Goal: Transaction & Acquisition: Obtain resource

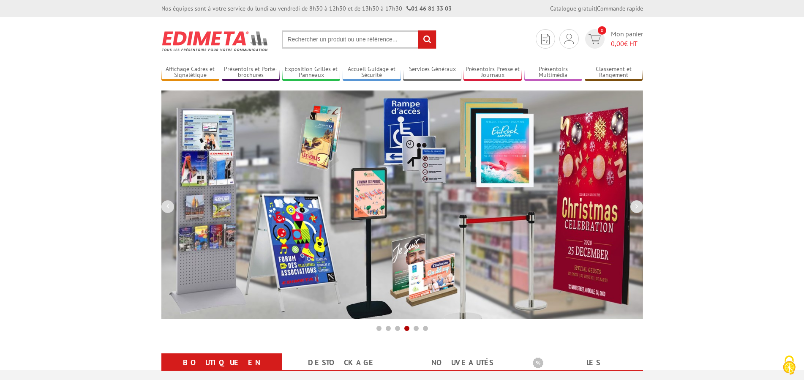
click at [312, 41] on input "text" at bounding box center [359, 39] width 155 height 18
click at [339, 42] on input "text" at bounding box center [359, 39] width 155 height 18
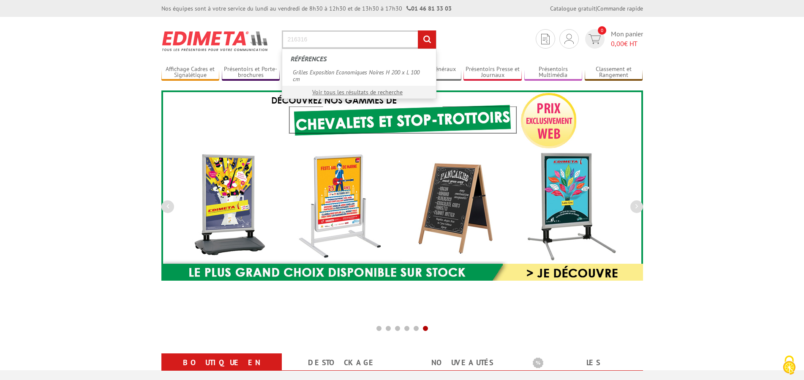
type input "216316"
click at [418, 30] on input "rechercher" at bounding box center [427, 39] width 18 height 18
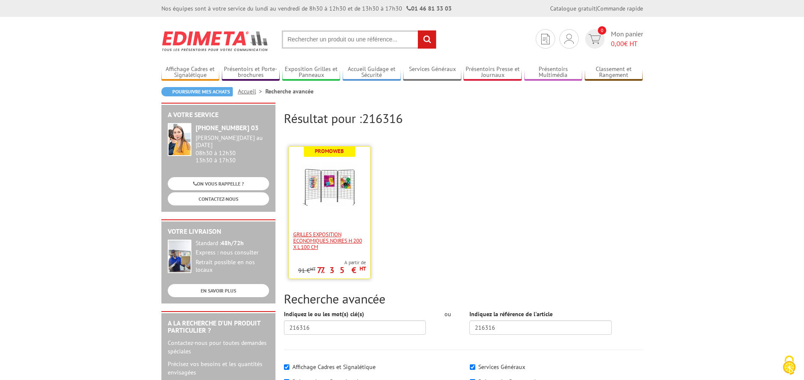
click at [354, 236] on span "Grilles Exposition Economiques Noires H 200 x L 100 cm" at bounding box center [329, 240] width 73 height 19
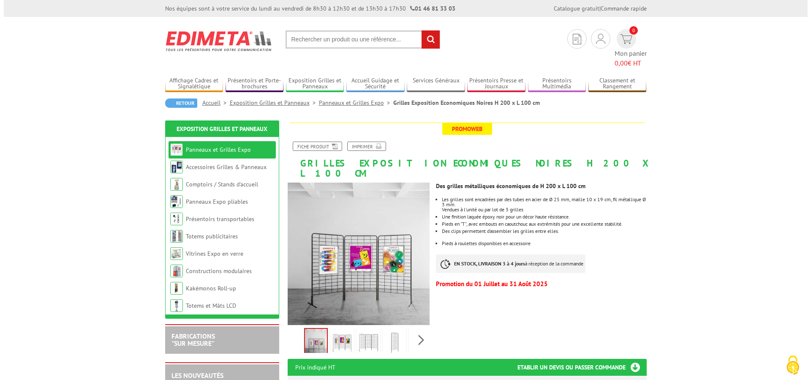
scroll to position [172, 0]
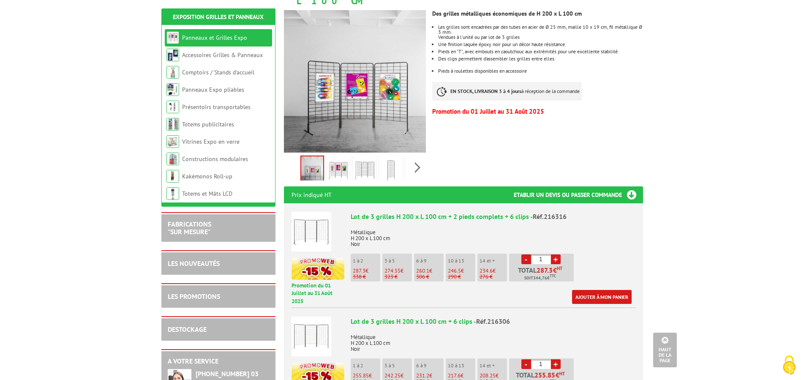
drag, startPoint x: 548, startPoint y: 240, endPoint x: 534, endPoint y: 237, distance: 14.3
click at [534, 254] on input "1" at bounding box center [541, 259] width 20 height 10
type input "10"
click at [609, 290] on link "Ajouter à mon panier" at bounding box center [602, 297] width 60 height 14
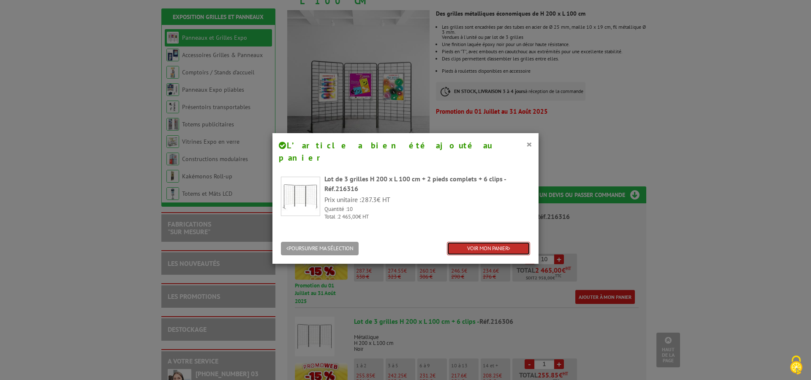
click at [477, 242] on link "VOIR MON PANIER" at bounding box center [488, 249] width 83 height 14
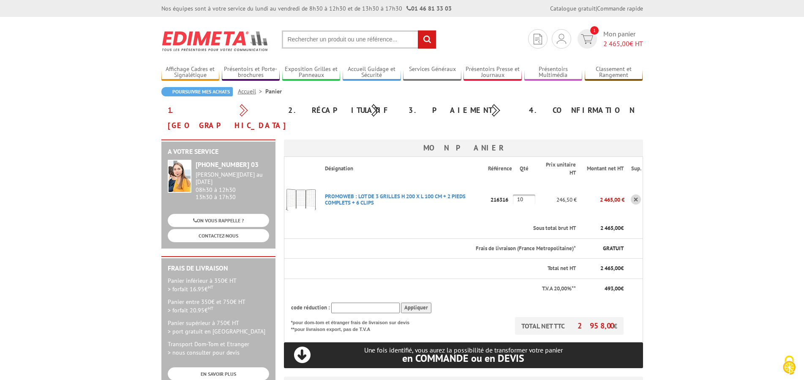
click at [324, 43] on input "text" at bounding box center [359, 39] width 155 height 18
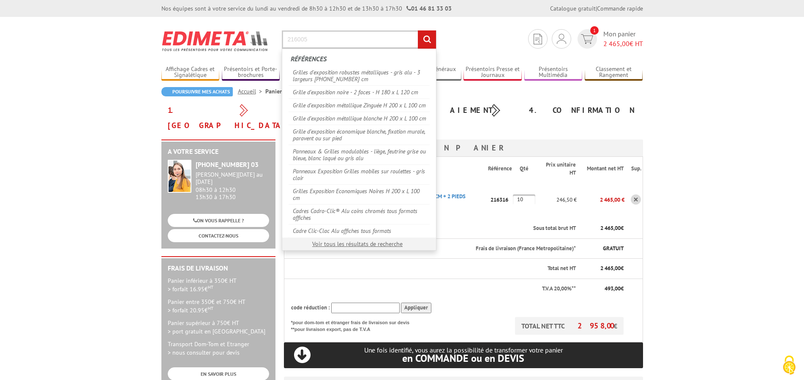
type input "216005"
click at [418, 30] on input "rechercher" at bounding box center [427, 39] width 18 height 18
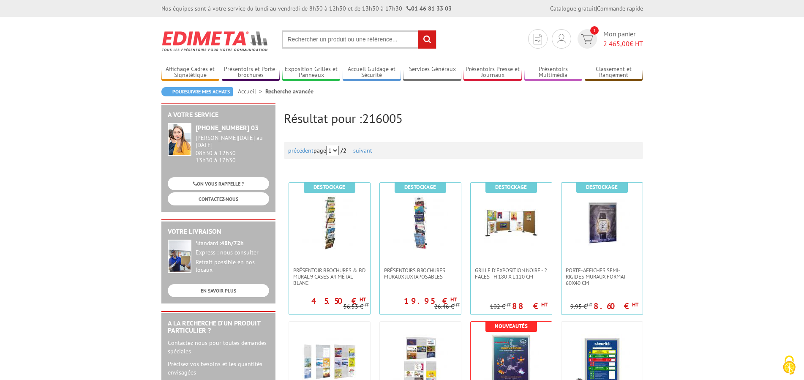
click at [314, 42] on input "text" at bounding box center [359, 39] width 155 height 18
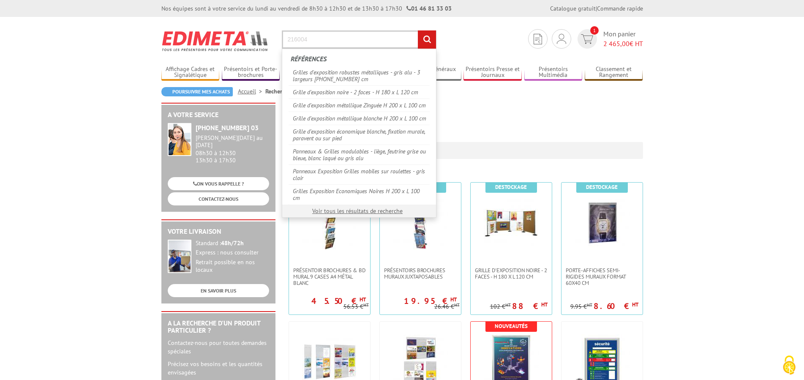
type input "216004"
click at [418, 30] on input "rechercher" at bounding box center [427, 39] width 18 height 18
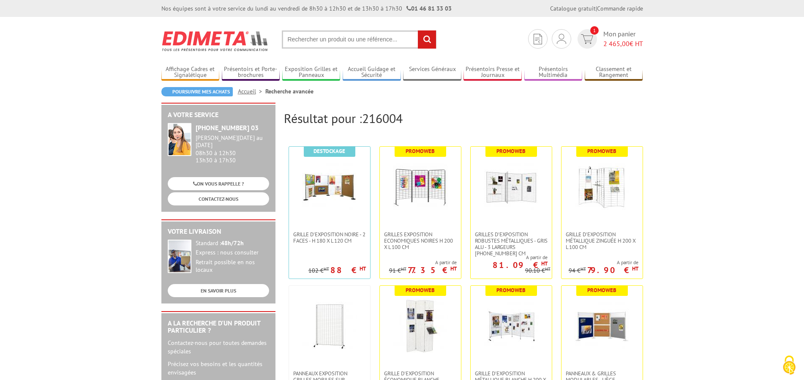
click at [314, 42] on input "text" at bounding box center [359, 39] width 155 height 18
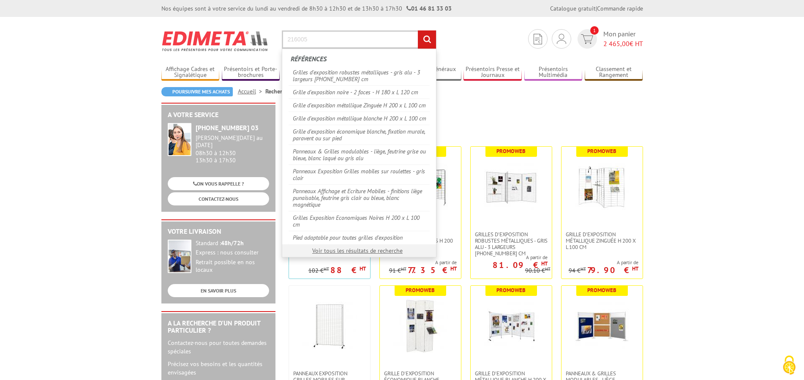
type input "216005"
click at [418, 30] on input "rechercher" at bounding box center [427, 39] width 18 height 18
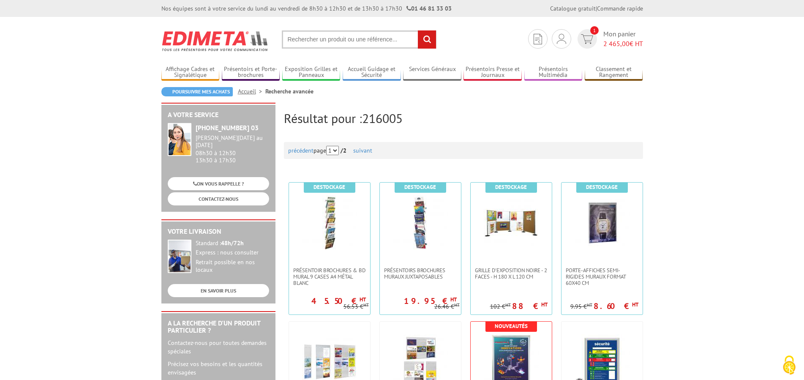
click at [314, 42] on input "text" at bounding box center [359, 39] width 155 height 18
type input "crochets en S"
click at [418, 30] on input "rechercher" at bounding box center [427, 39] width 18 height 18
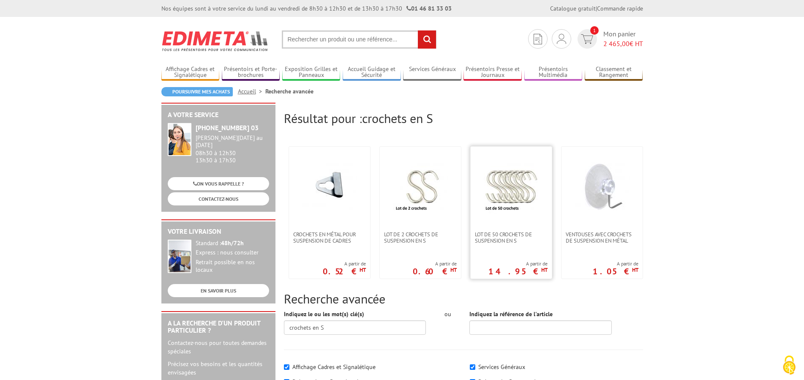
click at [529, 202] on img at bounding box center [511, 186] width 55 height 55
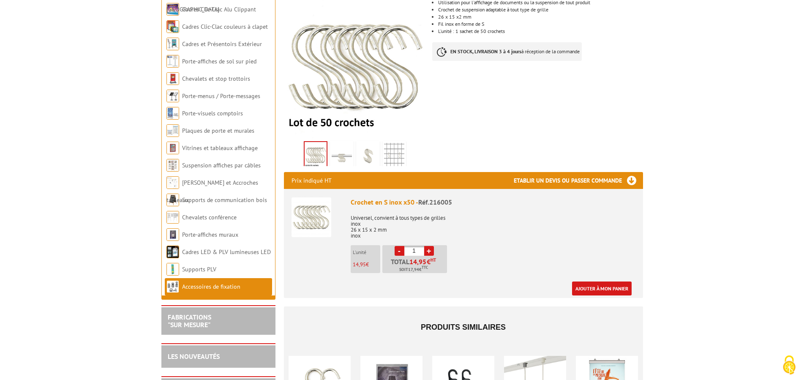
scroll to position [172, 0]
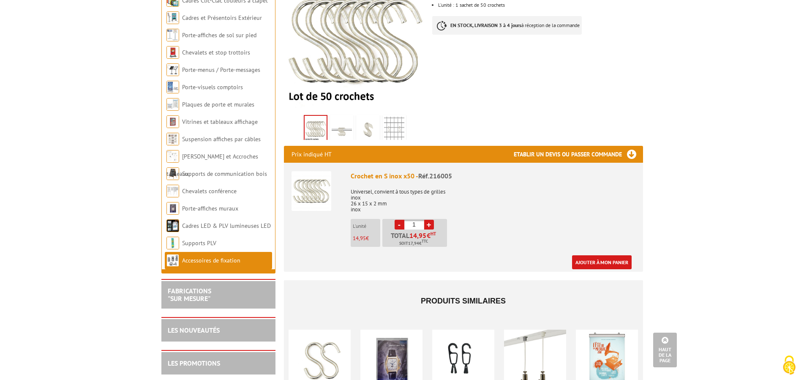
click at [430, 224] on link "+" at bounding box center [429, 225] width 10 height 10
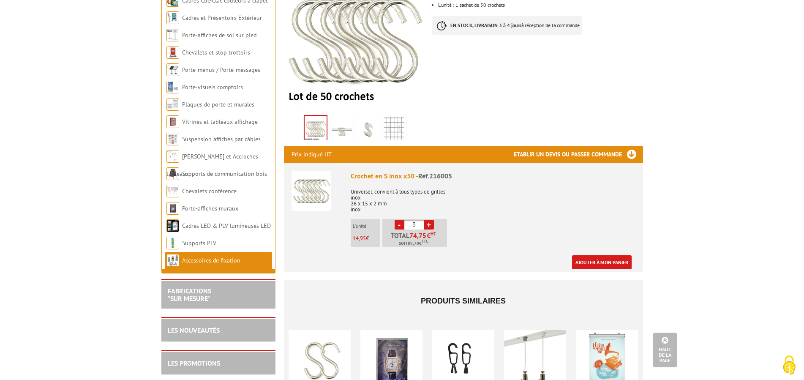
type input "6"
click at [606, 260] on link "Ajouter à mon panier" at bounding box center [602, 262] width 60 height 14
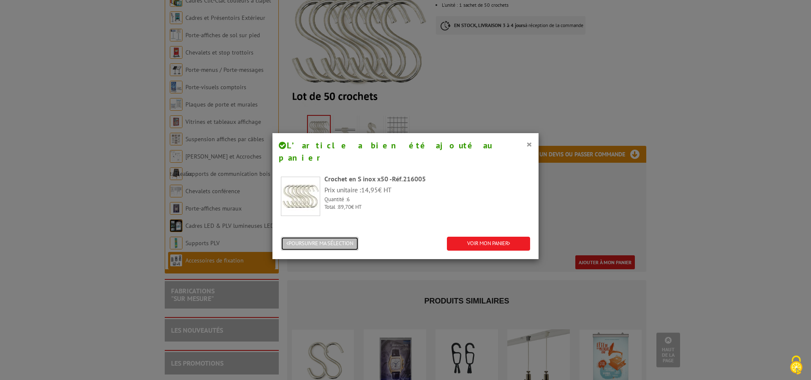
click at [352, 237] on button "POURSUIVRE MA SÉLECTION" at bounding box center [320, 244] width 78 height 14
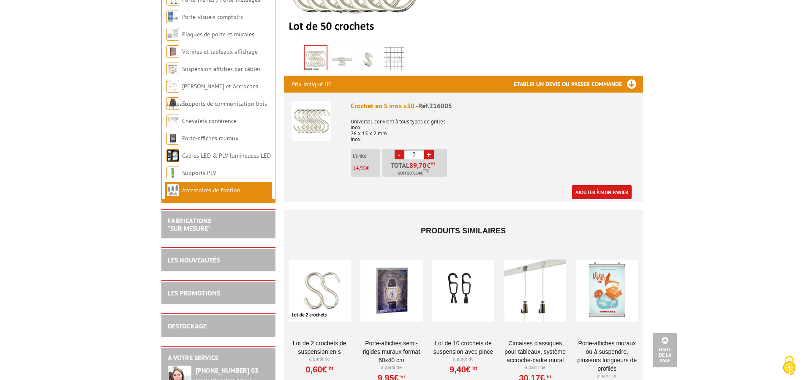
scroll to position [345, 0]
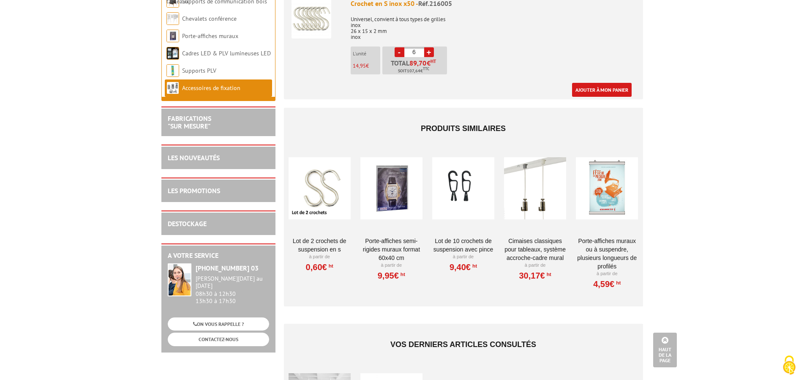
click at [460, 199] on div at bounding box center [463, 188] width 62 height 85
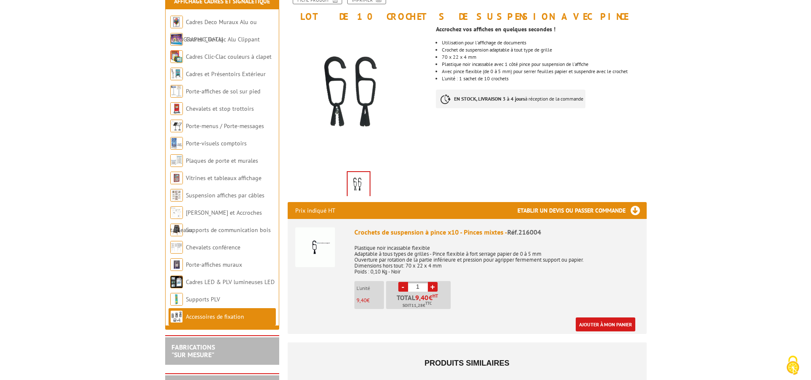
scroll to position [172, 0]
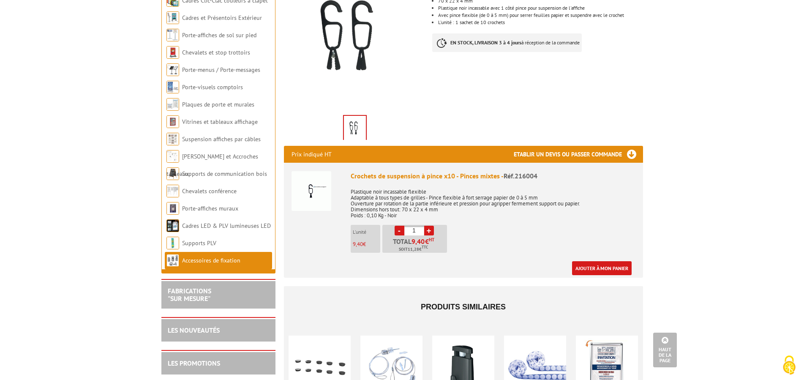
drag, startPoint x: 418, startPoint y: 232, endPoint x: 412, endPoint y: 229, distance: 6.3
click at [412, 229] on input "1" at bounding box center [414, 231] width 20 height 10
type input "5"
click at [592, 264] on link "Ajouter à mon panier" at bounding box center [602, 268] width 60 height 14
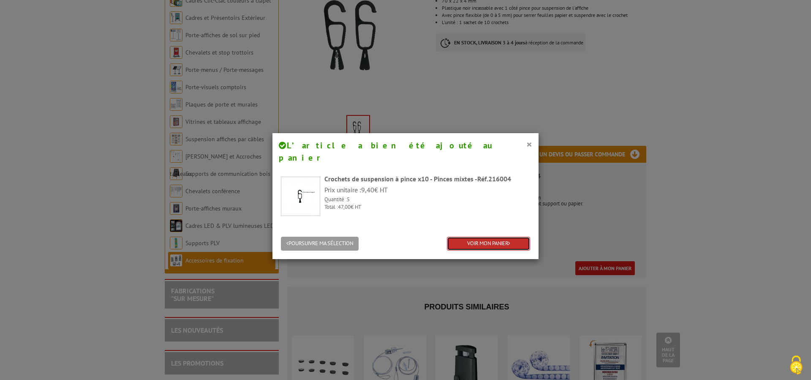
click at [476, 237] on link "VOIR MON PANIER" at bounding box center [488, 244] width 83 height 14
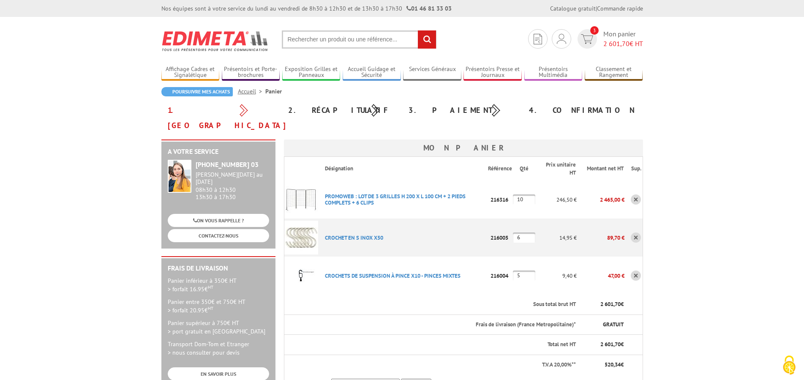
drag, startPoint x: 524, startPoint y: 185, endPoint x: 518, endPoint y: 187, distance: 5.9
click at [518, 194] on input "10" at bounding box center [524, 199] width 22 height 10
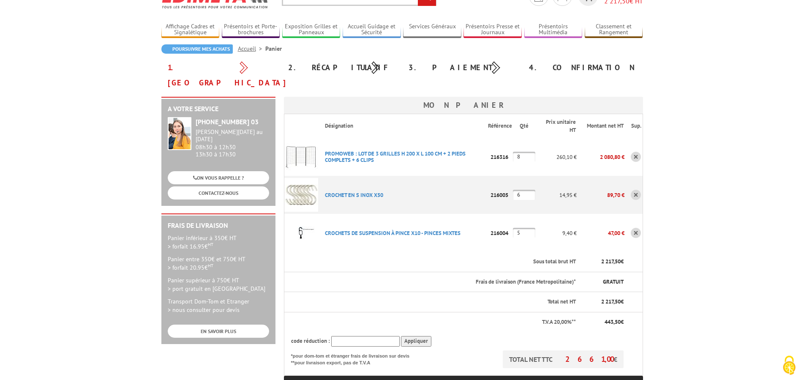
scroll to position [43, 0]
drag, startPoint x: 529, startPoint y: 140, endPoint x: 513, endPoint y: 139, distance: 16.9
click at [513, 151] on input "8" at bounding box center [524, 156] width 22 height 10
click at [522, 189] on input "6" at bounding box center [524, 194] width 22 height 10
drag, startPoint x: 528, startPoint y: 139, endPoint x: 512, endPoint y: 139, distance: 15.6
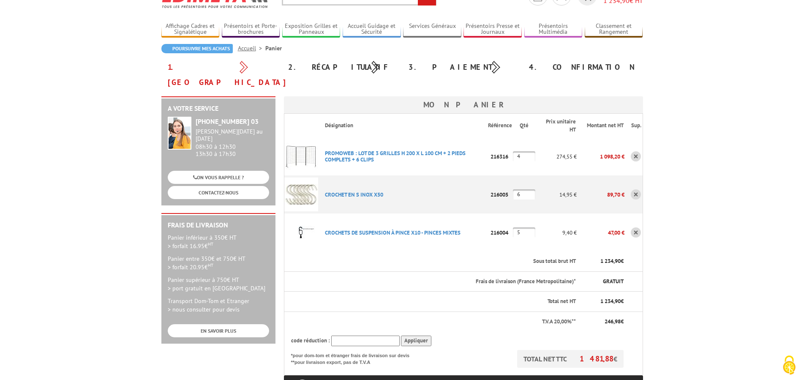
click at [513, 151] on input "4" at bounding box center [524, 156] width 22 height 10
type input "5"
drag, startPoint x: 527, startPoint y: 217, endPoint x: 508, endPoint y: 216, distance: 19.5
click at [513, 227] on input "5" at bounding box center [524, 232] width 22 height 10
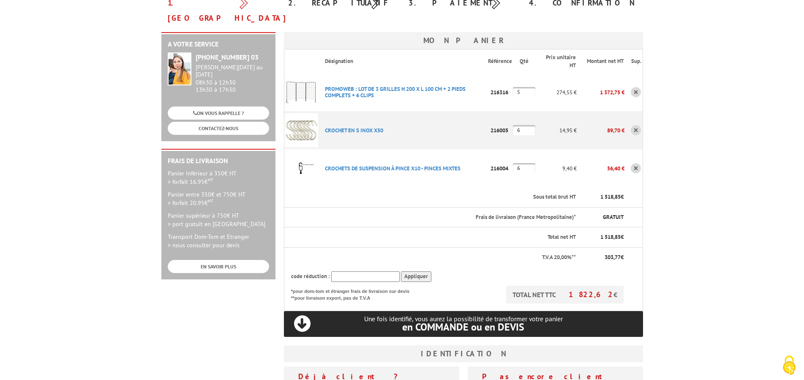
scroll to position [129, 0]
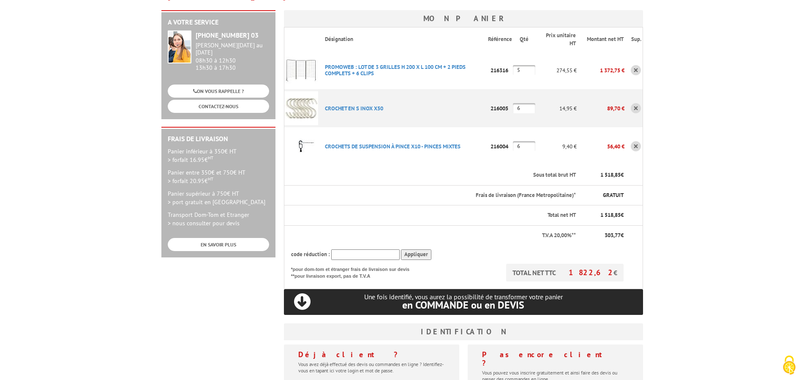
click at [527, 205] on th "Total net HT" at bounding box center [430, 215] width 293 height 20
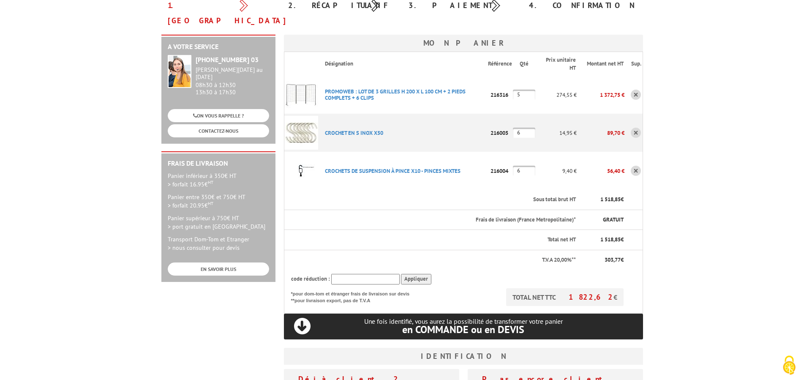
scroll to position [86, 0]
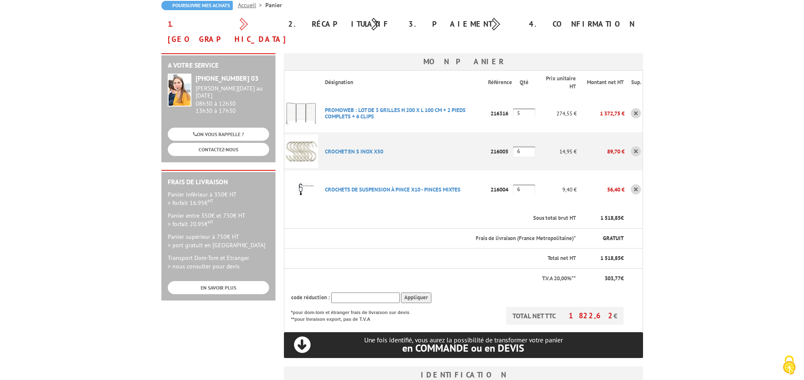
drag, startPoint x: 527, startPoint y: 176, endPoint x: 510, endPoint y: 172, distance: 16.8
click at [513, 184] on input "6" at bounding box center [524, 189] width 22 height 10
type input "7"
click at [498, 254] on p "Total net HT" at bounding box center [433, 258] width 285 height 8
drag, startPoint x: 524, startPoint y: 138, endPoint x: 519, endPoint y: 139, distance: 5.1
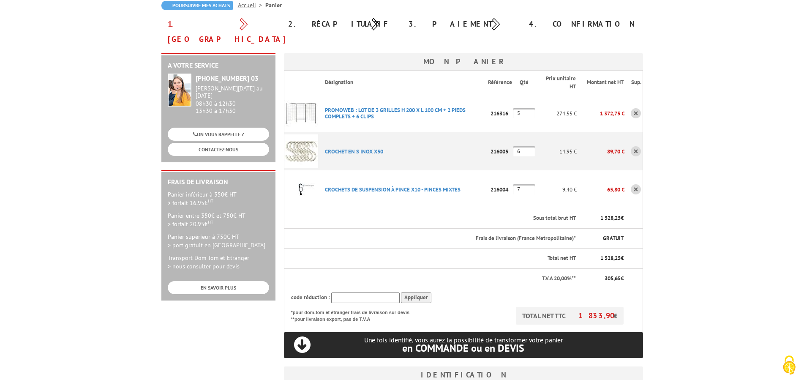
click at [519, 146] on input "6" at bounding box center [524, 151] width 22 height 10
click at [523, 208] on th "Sous total brut HT" at bounding box center [447, 218] width 259 height 20
drag, startPoint x: 524, startPoint y: 137, endPoint x: 512, endPoint y: 137, distance: 12.3
click at [513, 146] on input "7" at bounding box center [524, 151] width 22 height 10
type input "8"
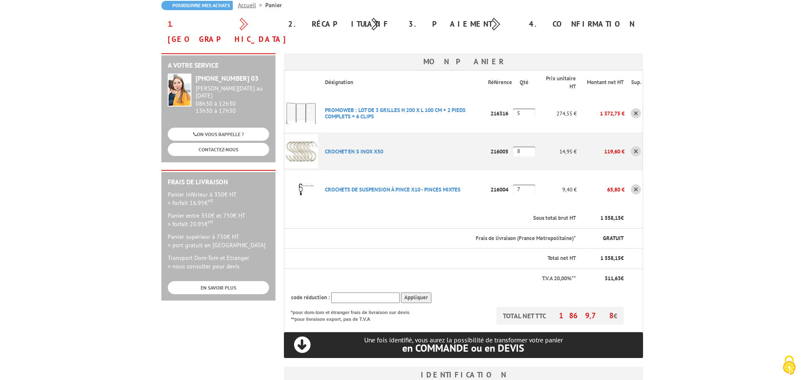
click at [531, 184] on input "7" at bounding box center [524, 189] width 22 height 10
drag, startPoint x: 526, startPoint y: 136, endPoint x: 518, endPoint y: 138, distance: 8.2
click at [518, 146] on input "8" at bounding box center [524, 151] width 22 height 10
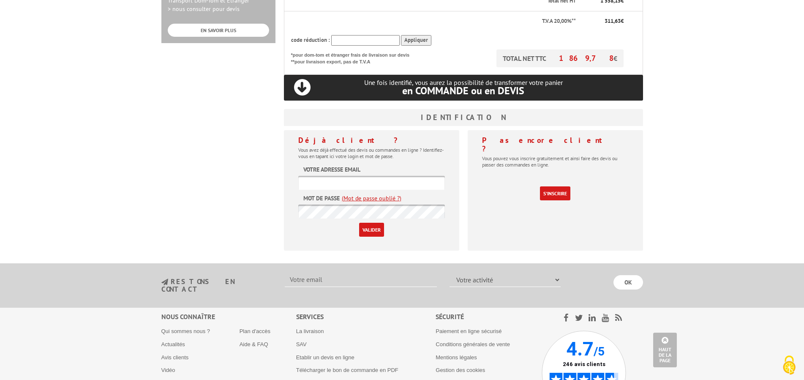
scroll to position [345, 0]
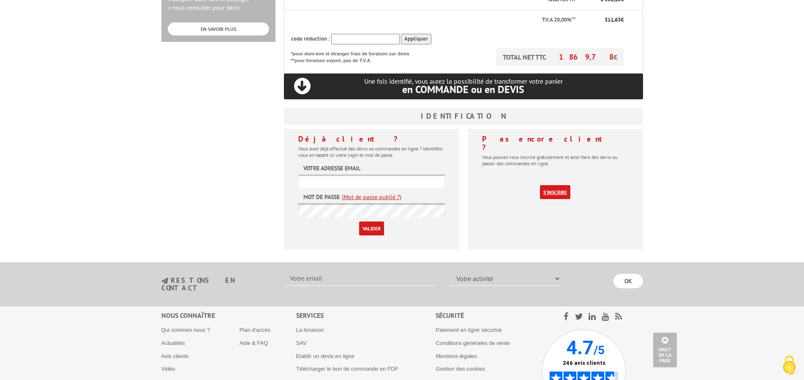
click at [567, 185] on link "S'inscrire" at bounding box center [555, 192] width 30 height 14
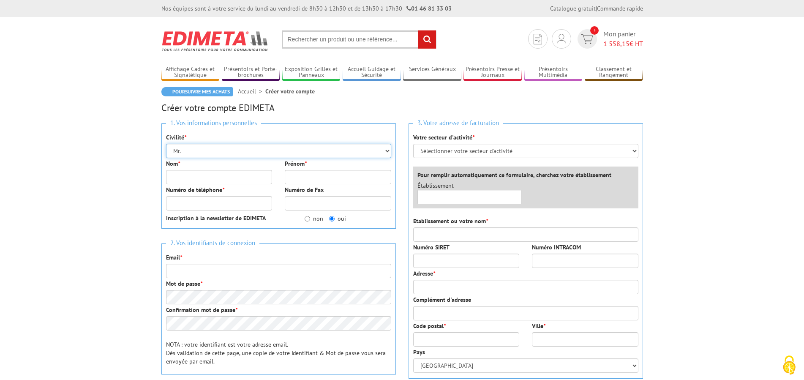
click at [166, 144] on select "Mr. Mme. Mlle." at bounding box center [278, 151] width 225 height 14
select select "Mme."
click option "Mme." at bounding box center [0, 0] width 0 height 0
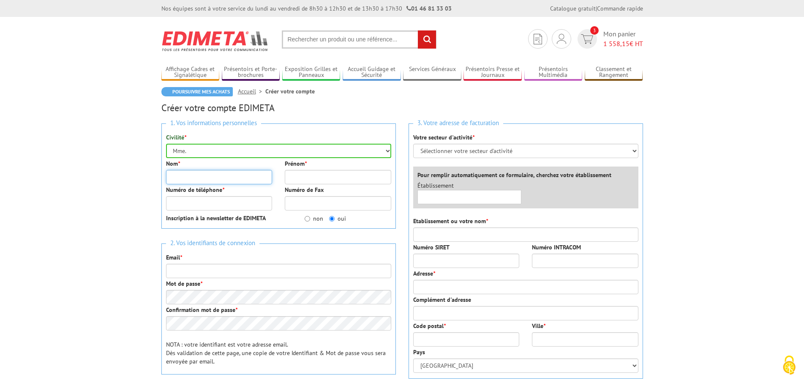
click at [202, 177] on input "Nom *" at bounding box center [219, 177] width 106 height 14
type input "o"
type input "OZOUX"
type input "VERONIQUE"
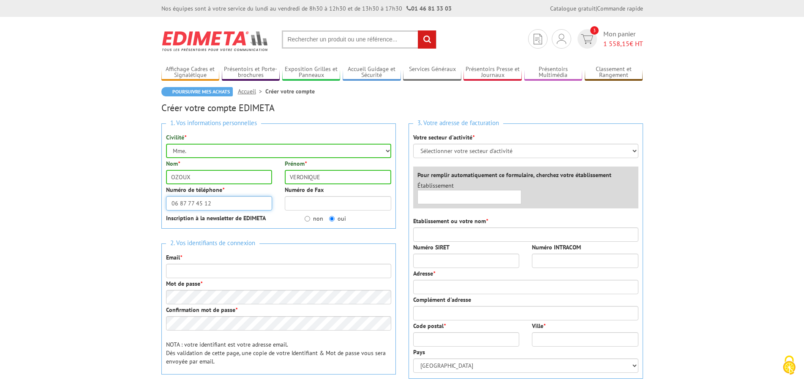
type input "06 87 77 45 12"
click at [309, 219] on input "non" at bounding box center [307, 218] width 5 height 5
radio input "true"
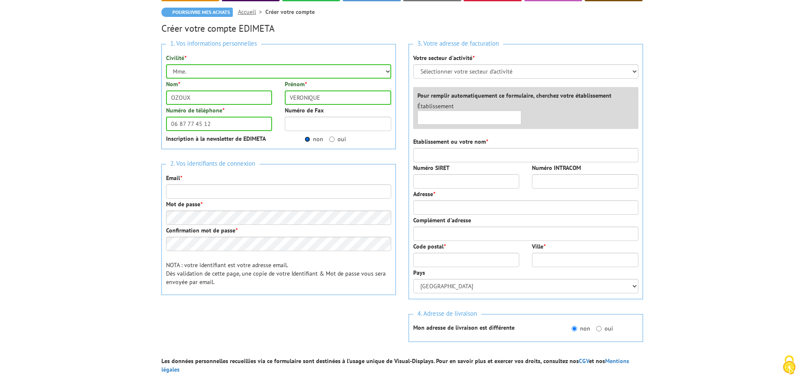
scroll to position [86, 0]
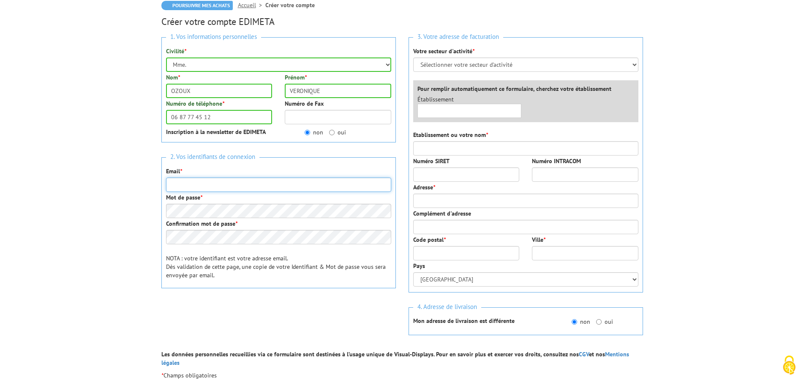
click at [204, 185] on input "Email *" at bounding box center [278, 184] width 225 height 14
type input "CULTURE@FONTENAY-AUX-ROSES.FR"
click at [200, 220] on label "Confirmation mot de passe *" at bounding box center [201, 223] width 71 height 8
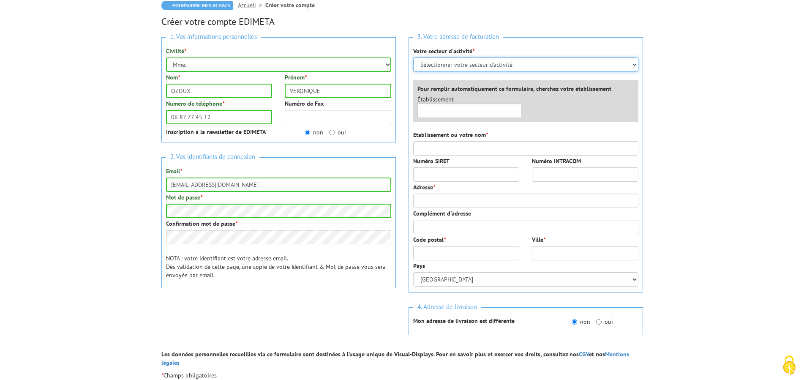
click at [413, 57] on select "Sélectionner votre secteur d'activité Administrations et collectivités Magasins…" at bounding box center [525, 64] width 225 height 14
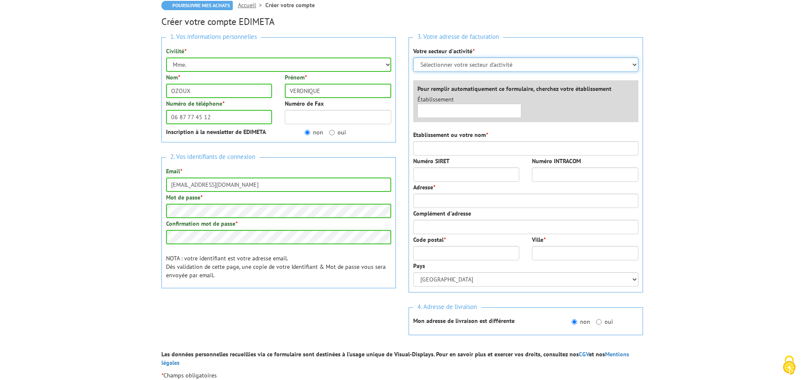
select select "876"
click option "Administrations et collectivités" at bounding box center [0, 0] width 0 height 0
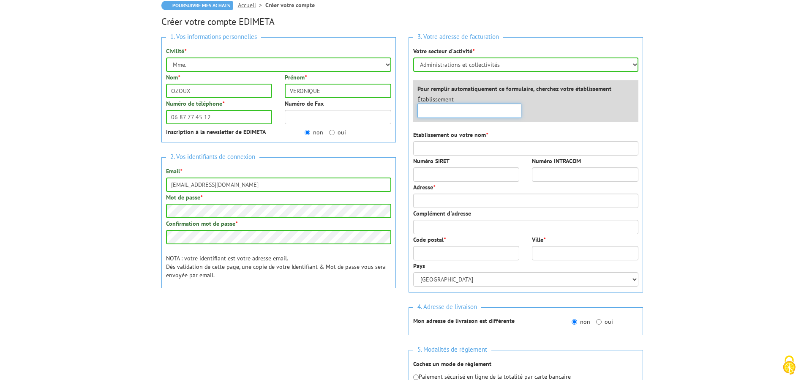
click at [464, 112] on input "text" at bounding box center [469, 111] width 104 height 14
type input "F"
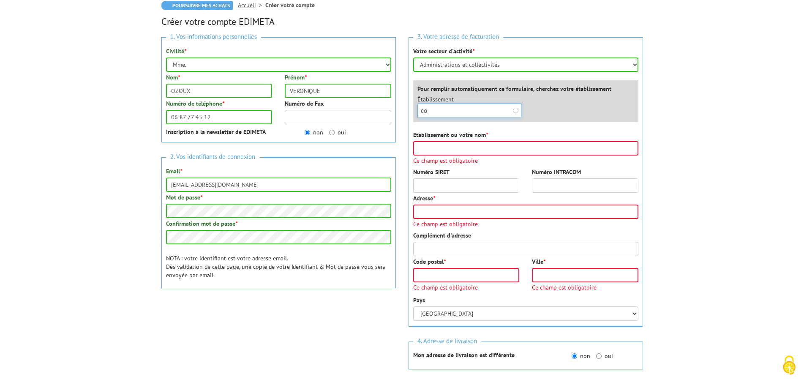
type input "c"
type input "f"
click at [488, 147] on input "Etablissement ou votre nom *" at bounding box center [525, 148] width 225 height 14
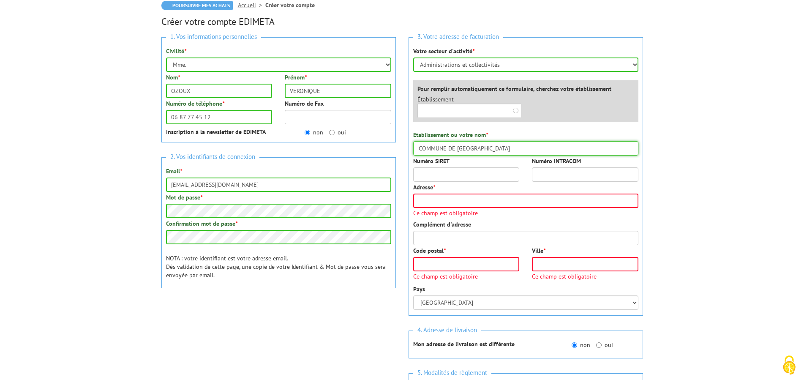
type input "COMMUNE DE FONTENAY-AUX-ROSES"
click at [453, 172] on input "Numéro SIRET" at bounding box center [466, 174] width 106 height 14
type input "21920032600011"
click at [467, 199] on input "Adresse *" at bounding box center [525, 201] width 225 height 14
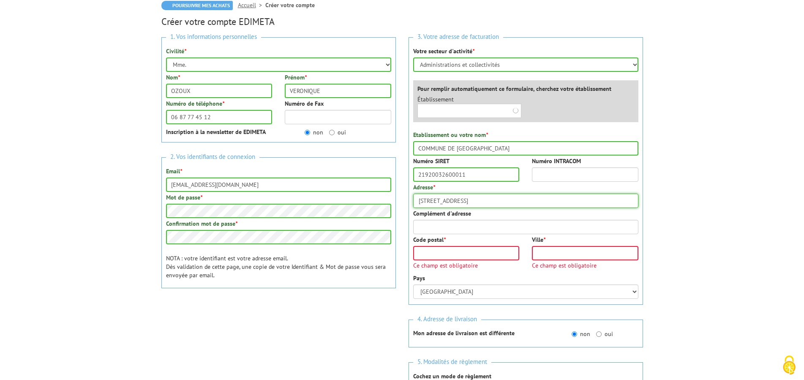
type input "75 RUE BOUCICAUT"
type input "92260"
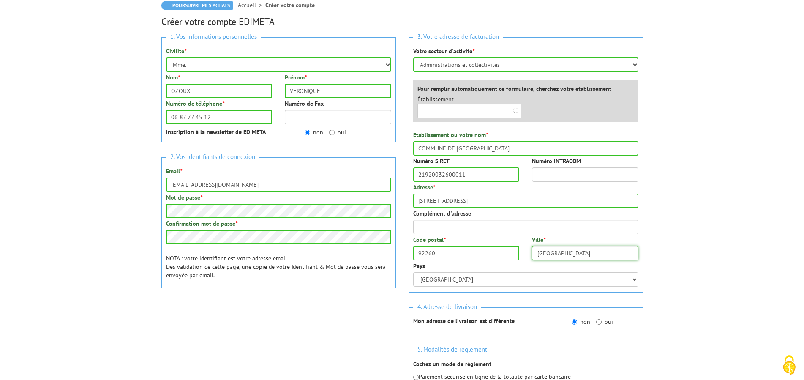
scroll to position [43, 0]
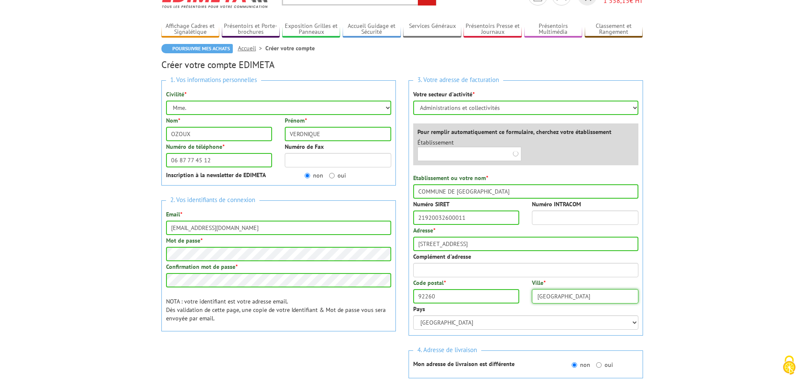
type input "FONTENAY-AUX-ROSES"
click at [508, 155] on input "text" at bounding box center [469, 154] width 104 height 14
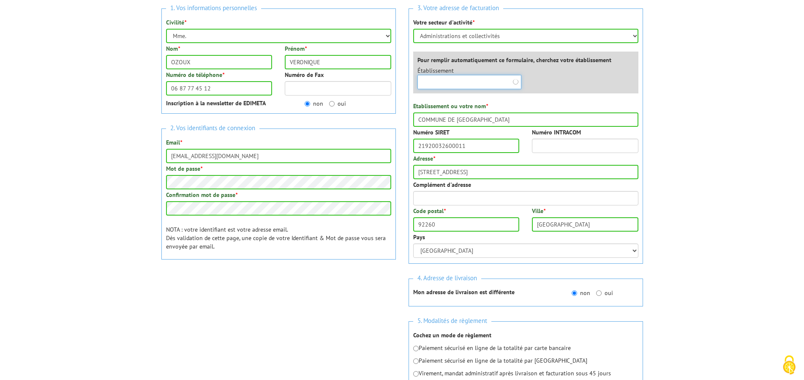
scroll to position [129, 0]
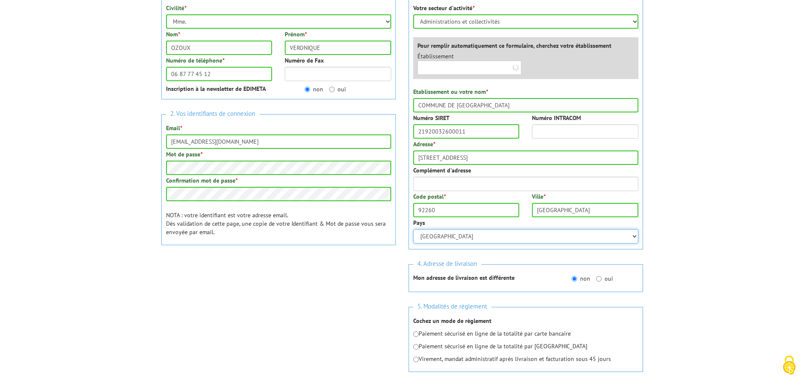
click at [413, 229] on select "Afghanistan Afrique du Sud Albanie Algérie Allemagne American Samoa Andorre Ang…" at bounding box center [525, 236] width 225 height 14
click at [503, 240] on select "Afghanistan Afrique du Sud Albanie Algérie Allemagne American Samoa Andorre Ang…" at bounding box center [525, 236] width 225 height 14
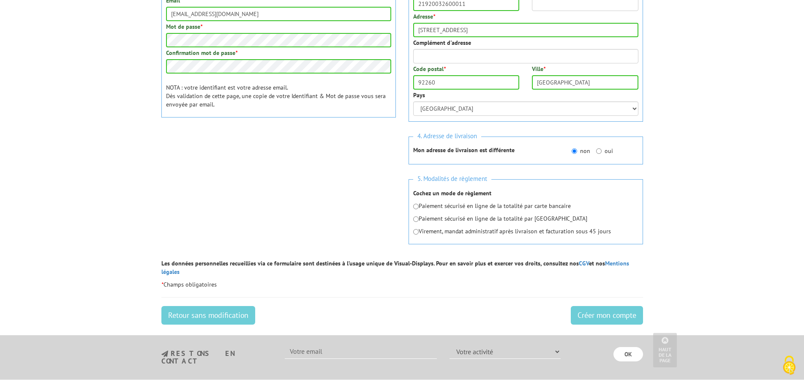
scroll to position [259, 0]
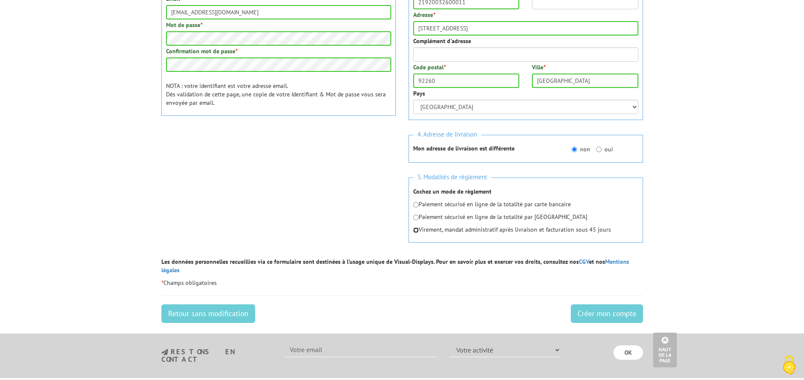
click at [418, 231] on input "radio" at bounding box center [415, 229] width 5 height 5
radio input "true"
click at [597, 306] on input "Créer mon compte" at bounding box center [607, 313] width 72 height 19
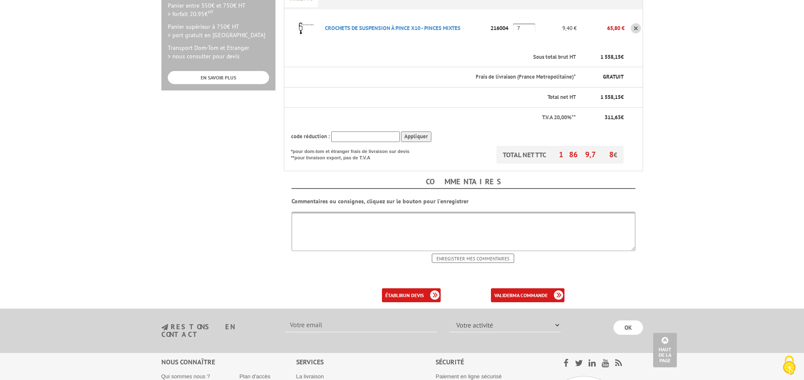
scroll to position [302, 0]
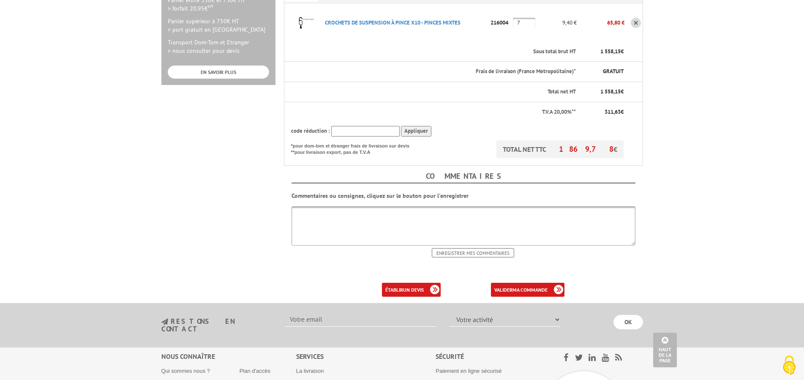
click at [430, 283] on div "établir un devis" at bounding box center [411, 290] width 59 height 14
click at [403, 287] on b "un devis" at bounding box center [413, 290] width 21 height 6
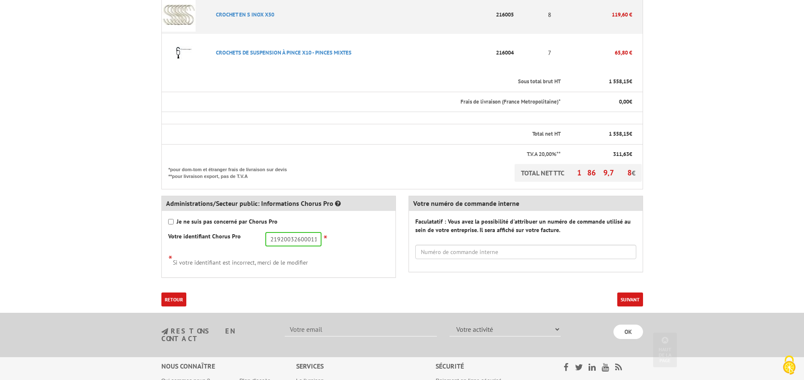
scroll to position [302, 0]
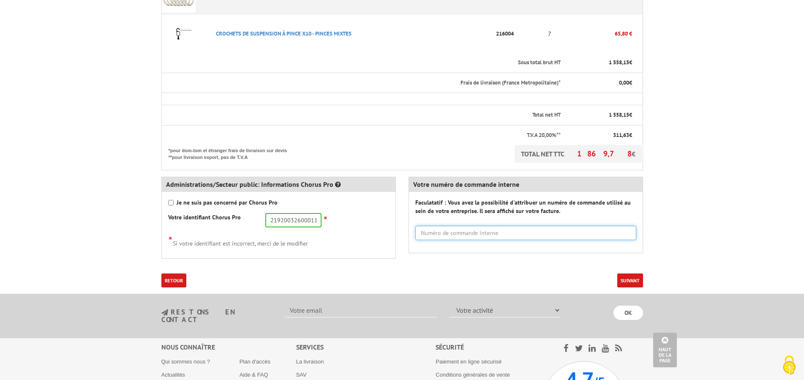
click at [502, 233] on input "text" at bounding box center [525, 233] width 221 height 14
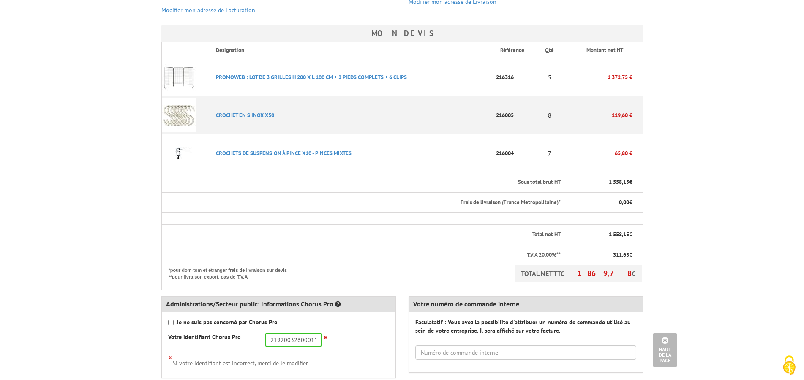
scroll to position [172, 0]
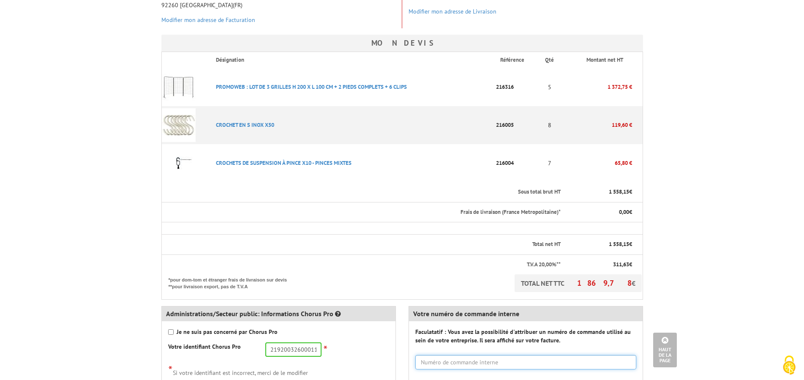
click at [488, 366] on input "text" at bounding box center [525, 362] width 221 height 14
type input "c"
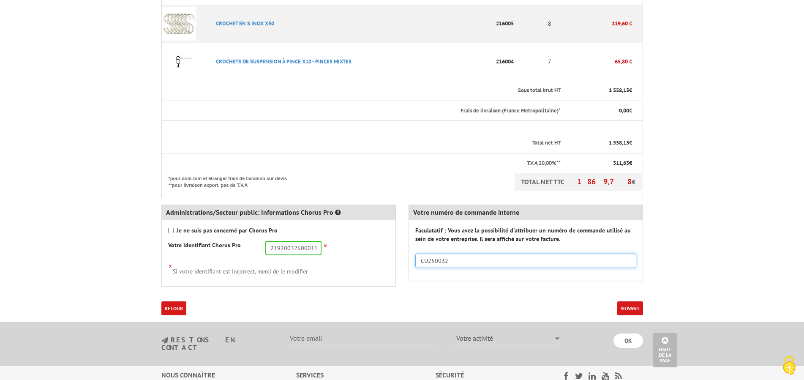
scroll to position [388, 0]
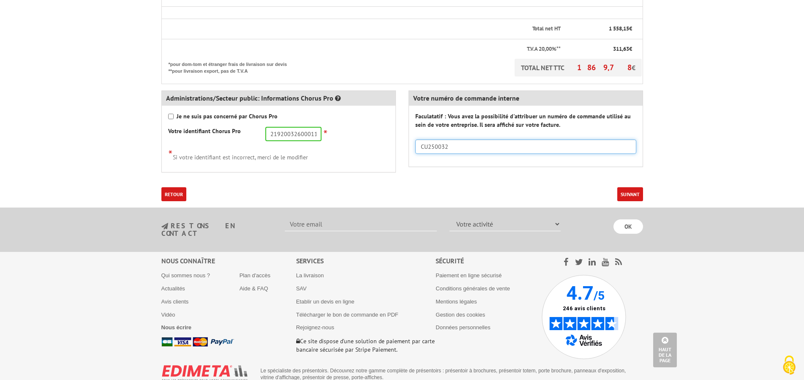
type input "CU250032"
click at [636, 194] on button "Suivant" at bounding box center [630, 194] width 26 height 14
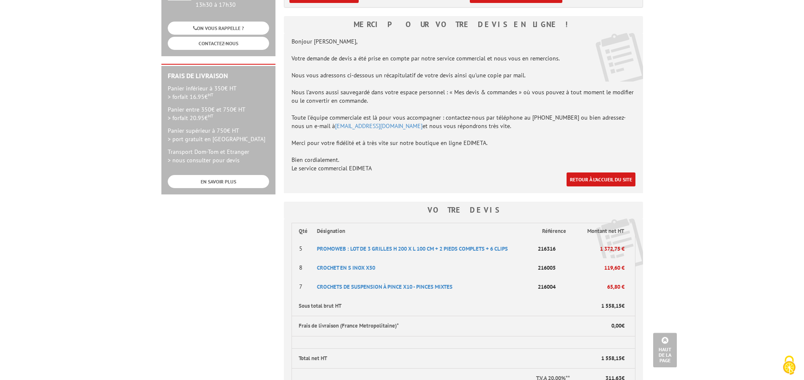
scroll to position [172, 0]
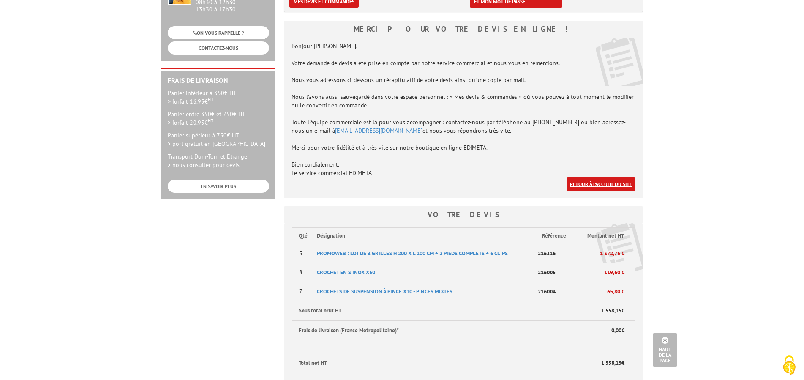
click at [599, 186] on link "Retour à l'accueil du site" at bounding box center [601, 184] width 69 height 14
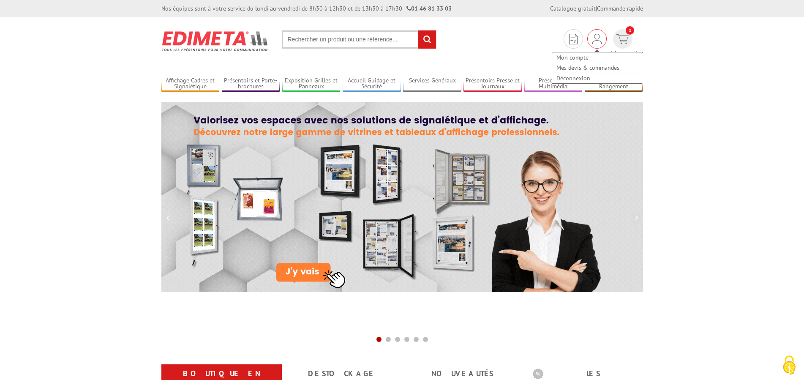
click at [587, 41] on div "Mon compte Mes devis & commandes Déconnexion" at bounding box center [596, 38] width 19 height 19
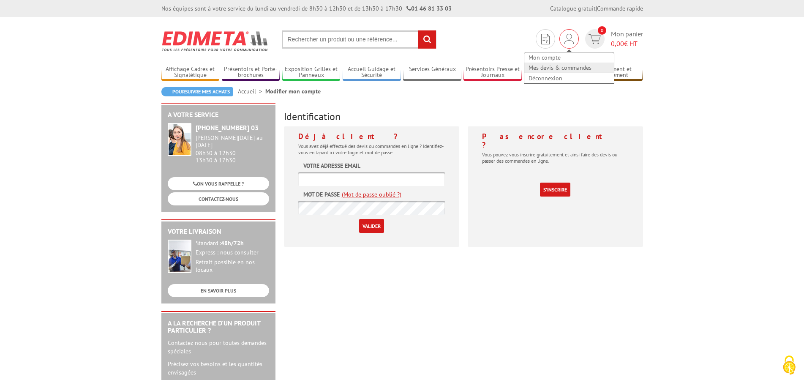
click at [568, 68] on link "Mes devis & commandes" at bounding box center [569, 68] width 90 height 10
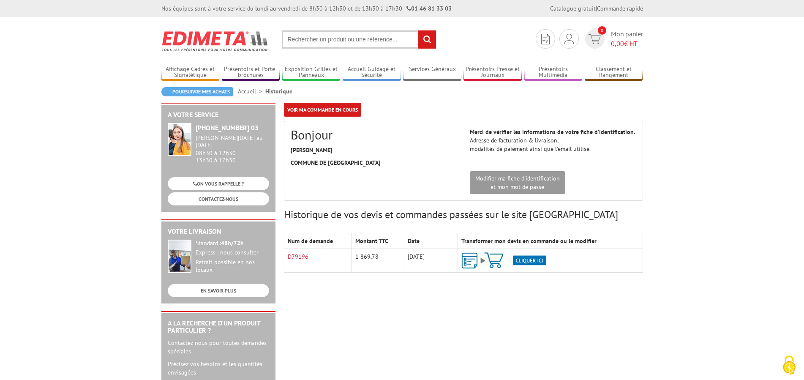
click at [474, 258] on img at bounding box center [503, 260] width 85 height 16
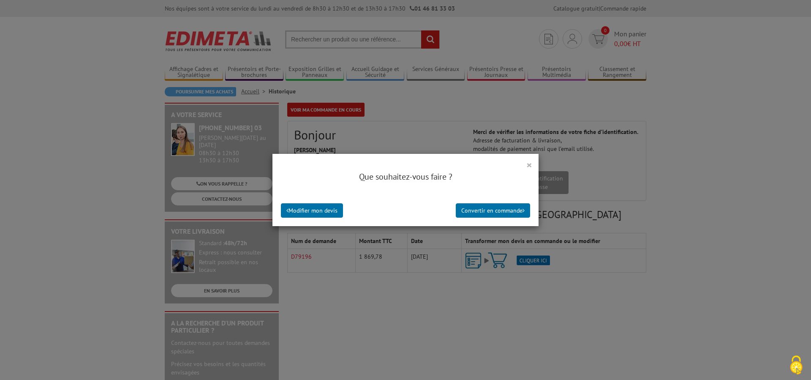
click at [527, 166] on button "×" at bounding box center [530, 164] width 6 height 11
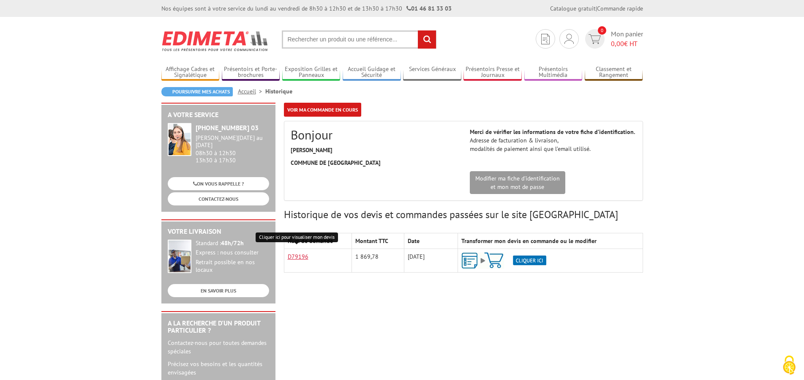
click at [300, 254] on link "D79196" at bounding box center [298, 257] width 21 height 8
